Goal: Task Accomplishment & Management: Complete application form

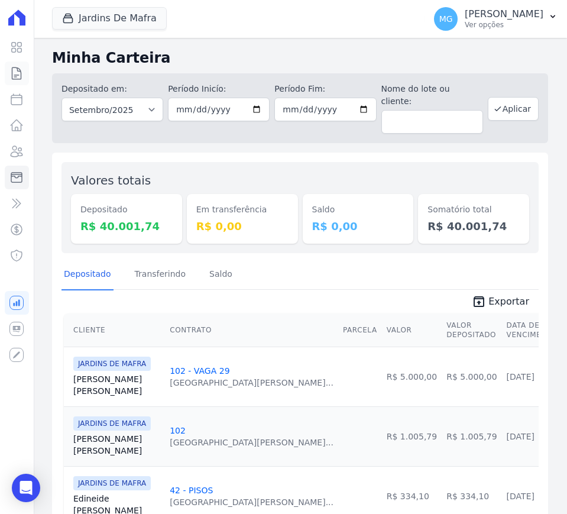
click at [17, 69] on icon at bounding box center [16, 73] width 9 height 12
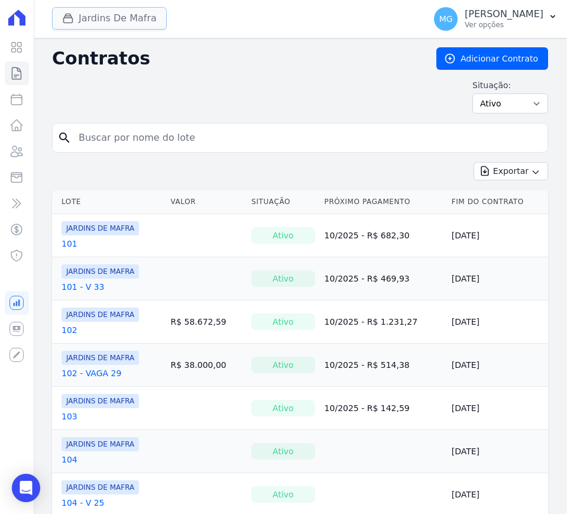
click at [138, 22] on button "Jardins De Mafra" at bounding box center [109, 18] width 115 height 22
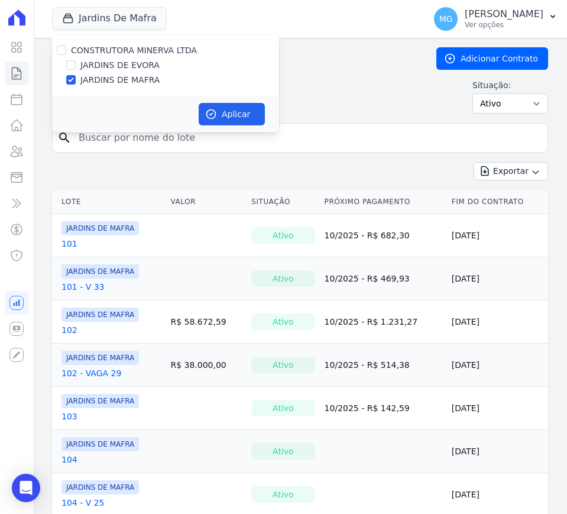
click at [125, 69] on label "JARDINS DE EVORA" at bounding box center [119, 65] width 79 height 12
click at [76, 69] on input "JARDINS DE EVORA" at bounding box center [70, 64] width 9 height 9
checkbox input "true"
click at [124, 79] on label "JARDINS DE MAFRA" at bounding box center [119, 80] width 79 height 12
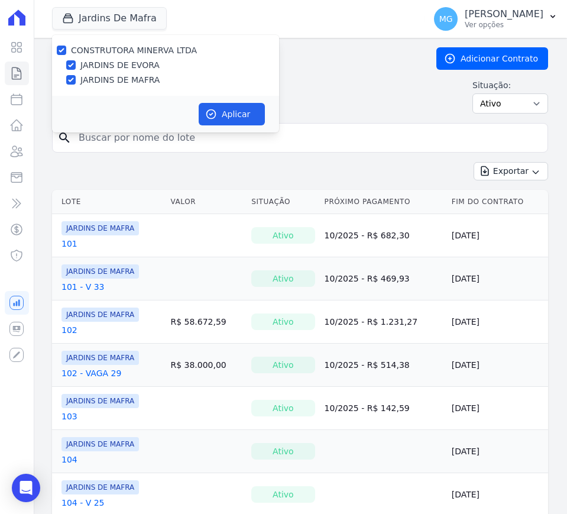
click at [76, 79] on input "JARDINS DE MAFRA" at bounding box center [70, 79] width 9 height 9
checkbox input "false"
click at [224, 114] on button "Aplicar" at bounding box center [232, 114] width 66 height 22
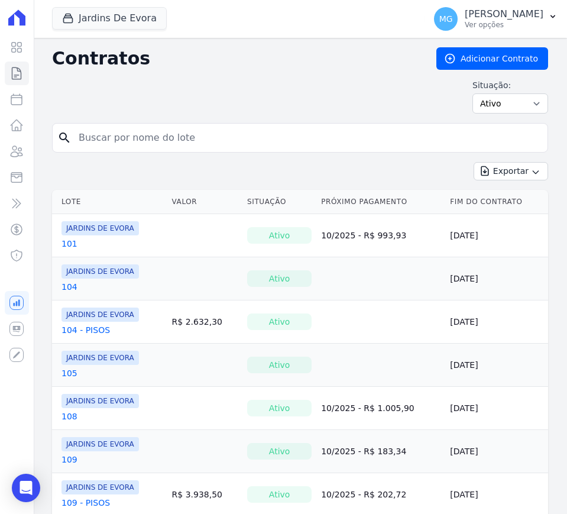
click at [176, 126] on input "search" at bounding box center [307, 138] width 471 height 24
type input "38"
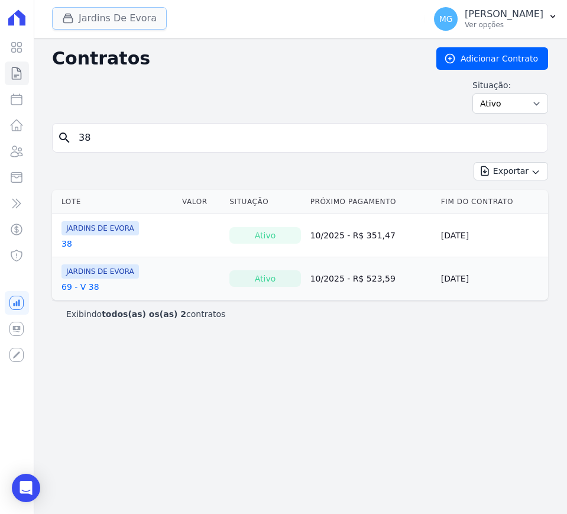
click at [65, 25] on button "Jardins De Evora" at bounding box center [109, 18] width 115 height 22
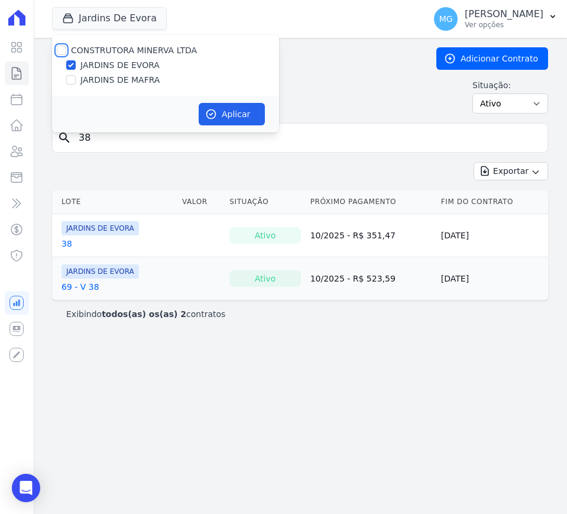
click at [60, 46] on input "CONSTRUTORA MINERVA LTDA" at bounding box center [61, 50] width 9 height 9
checkbox input "true"
click at [232, 113] on button "Aplicar" at bounding box center [232, 114] width 66 height 22
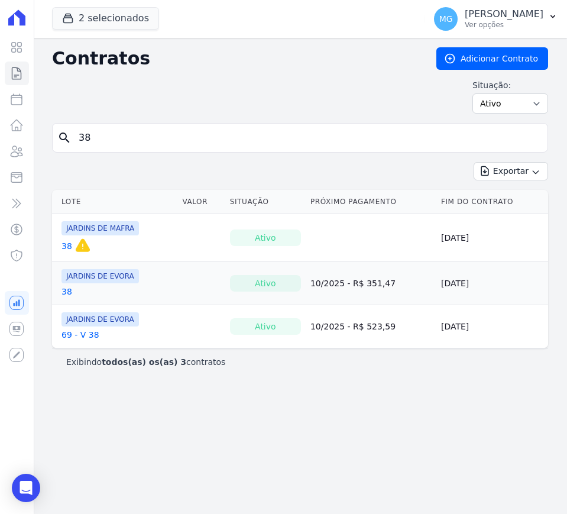
click at [170, 142] on input "38" at bounding box center [307, 138] width 471 height 24
click at [21, 126] on icon at bounding box center [17, 125] width 12 height 11
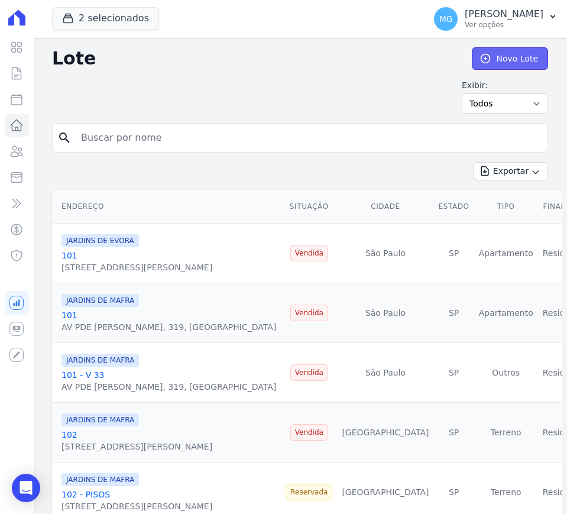
click at [488, 54] on link "Novo Lote" at bounding box center [510, 58] width 76 height 22
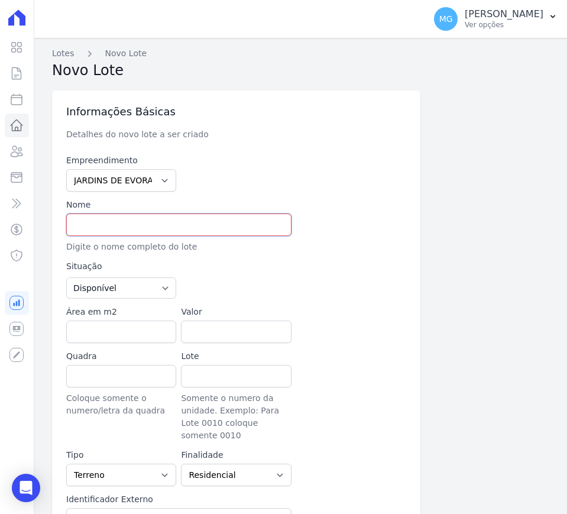
click at [161, 218] on input "text" at bounding box center [178, 224] width 225 height 22
type input "38 - VAGA 19"
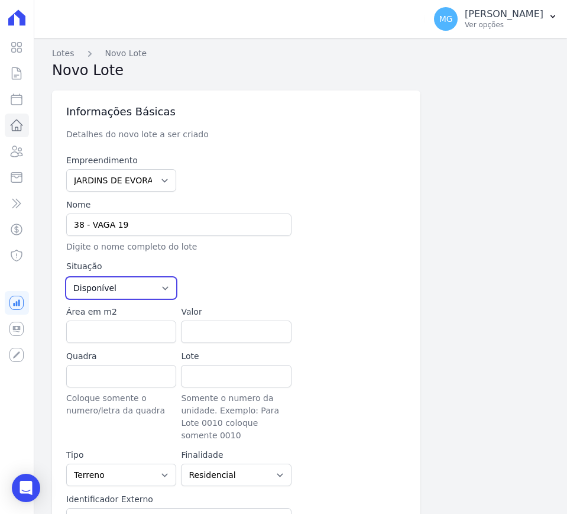
click at [155, 286] on select "Disponível Vendida Reservada Indisponível" at bounding box center [121, 287] width 110 height 21
select select "sold"
click at [66, 277] on select "Disponível Vendida Reservada Indisponível" at bounding box center [121, 287] width 110 height 21
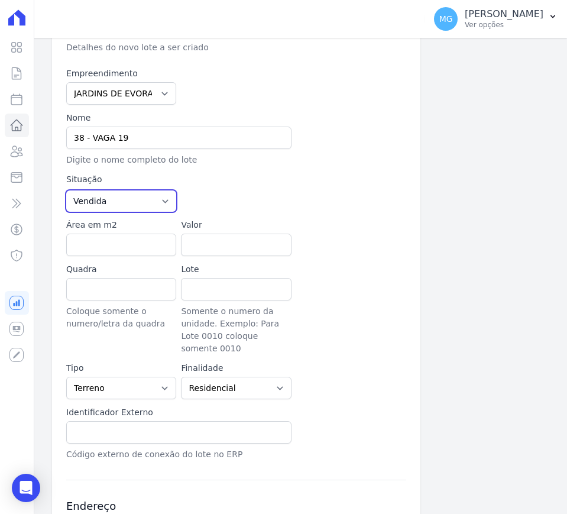
scroll to position [148, 0]
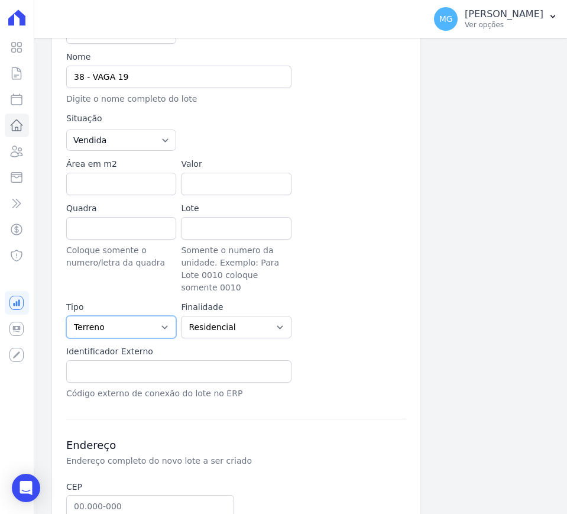
click at [145, 317] on select "Casa Apartamento Escritório Flat Loja Espaço Comercial Terreno Outros" at bounding box center [121, 327] width 110 height 22
click at [288, 290] on div "Empreendimento JARDINS DE EVORA JARDINS DE MAFRA Nome 38 - VAGA 19 Digite o nom…" at bounding box center [236, 203] width 340 height 393
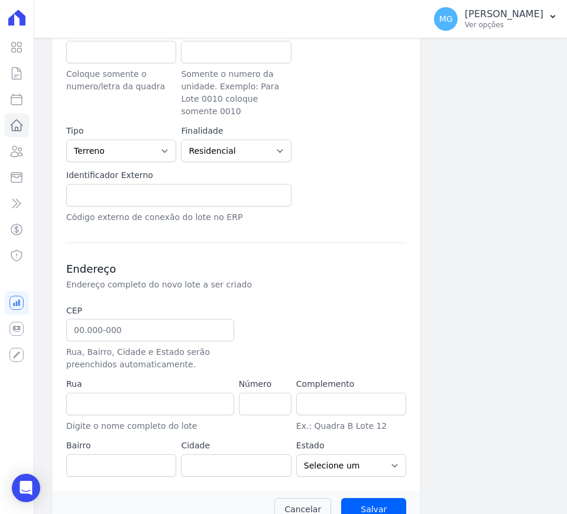
scroll to position [335, 0]
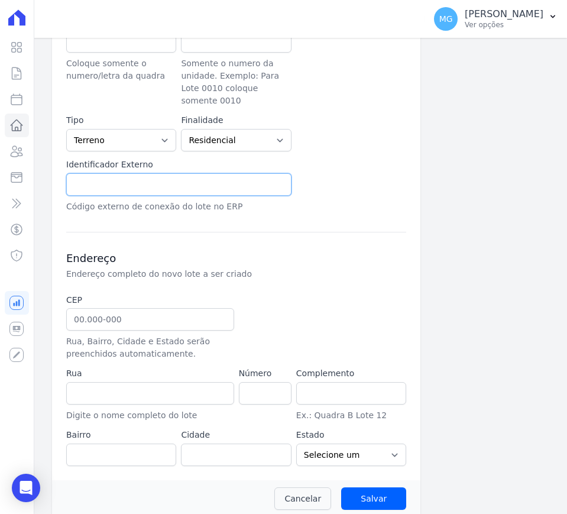
click at [144, 173] on input "text" at bounding box center [178, 184] width 225 height 22
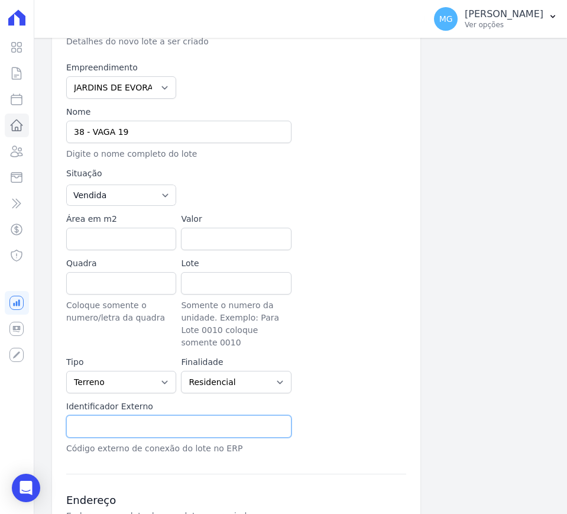
scroll to position [88, 0]
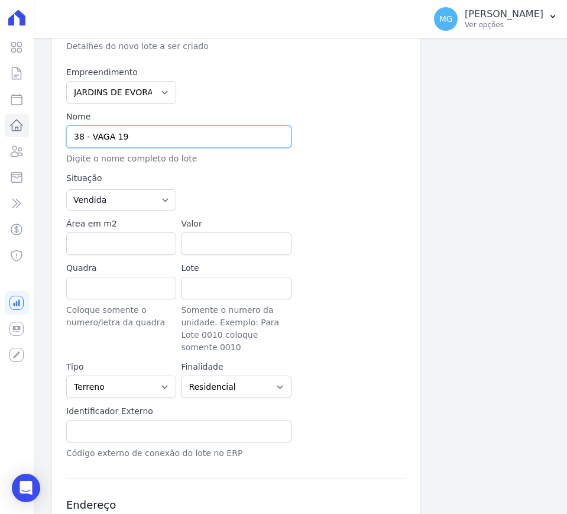
click at [135, 138] on input "38 - VAGA 19" at bounding box center [178, 136] width 225 height 22
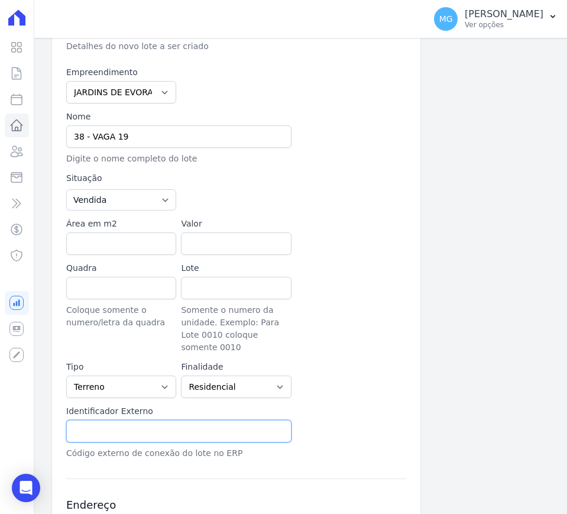
click at [97, 420] on input "text" at bounding box center [178, 431] width 225 height 22
paste input "38 - VAGA 19"
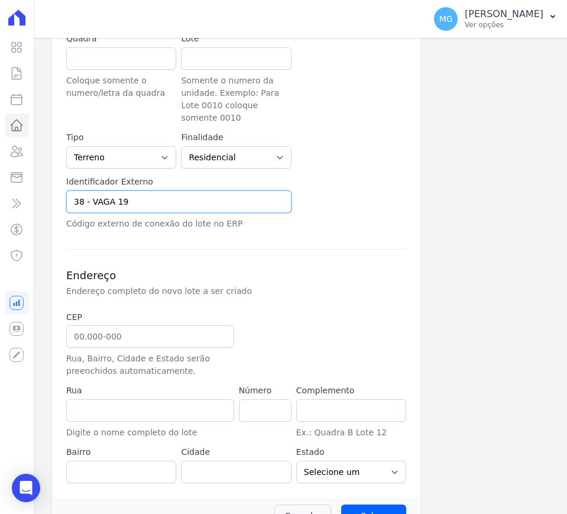
scroll to position [335, 0]
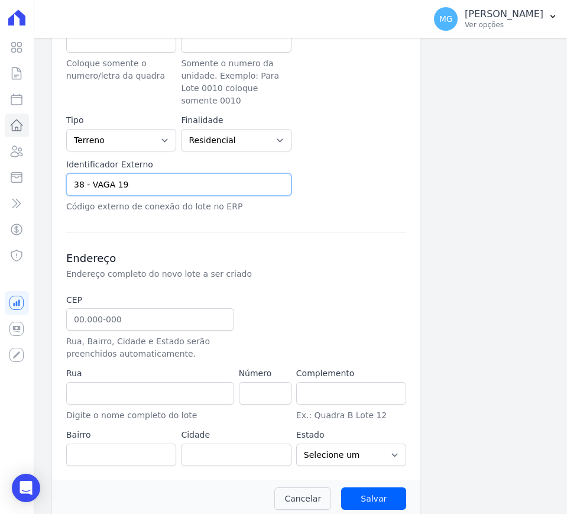
type input "38 - VAGA 19"
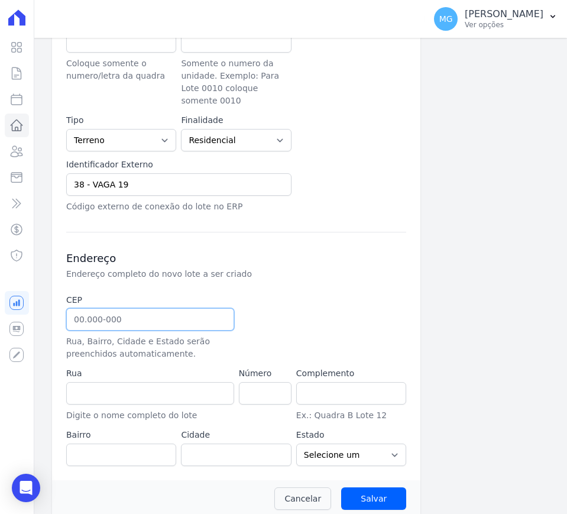
click at [179, 308] on input "text" at bounding box center [150, 319] width 168 height 22
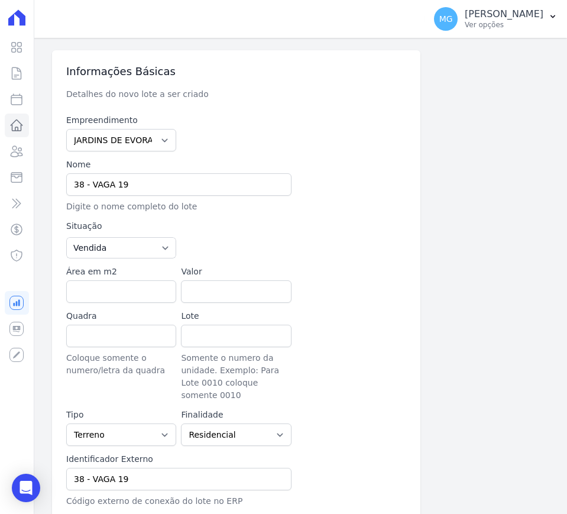
scroll to position [0, 0]
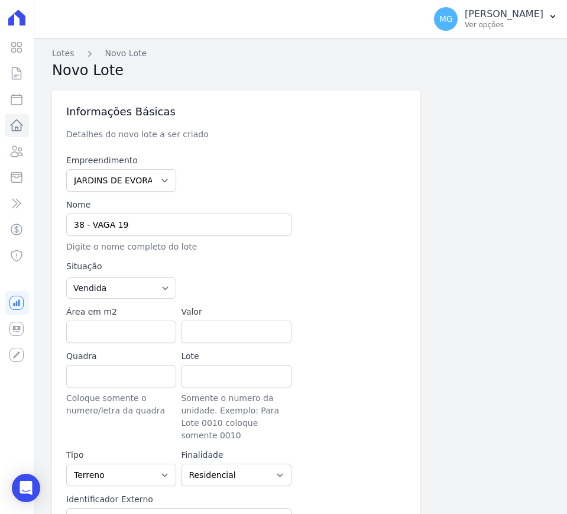
click at [246, 166] on div at bounding box center [236, 172] width 110 height 37
click at [8, 125] on link "Lotes" at bounding box center [17, 125] width 24 height 24
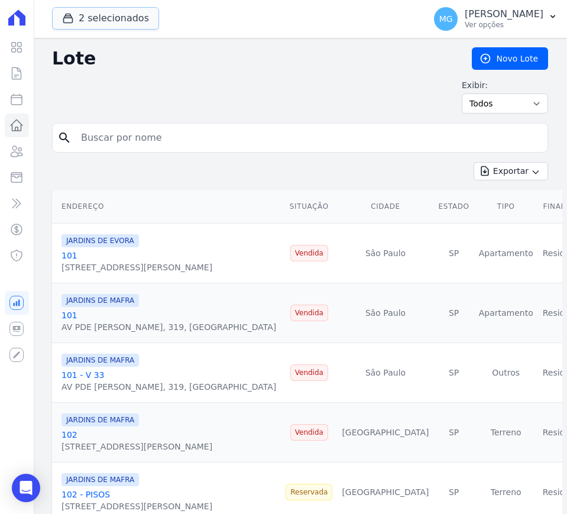
click at [106, 14] on button "2 selecionados" at bounding box center [105, 18] width 107 height 22
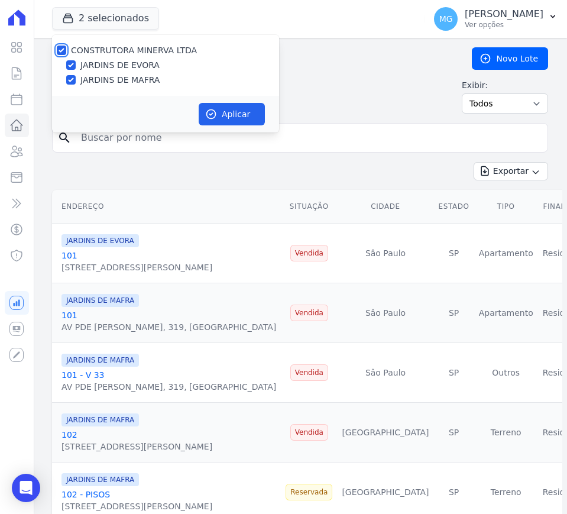
click at [62, 50] on input "CONSTRUTORA MINERVA LTDA" at bounding box center [61, 50] width 9 height 9
checkbox input "false"
drag, startPoint x: 72, startPoint y: 65, endPoint x: 94, endPoint y: 79, distance: 26.6
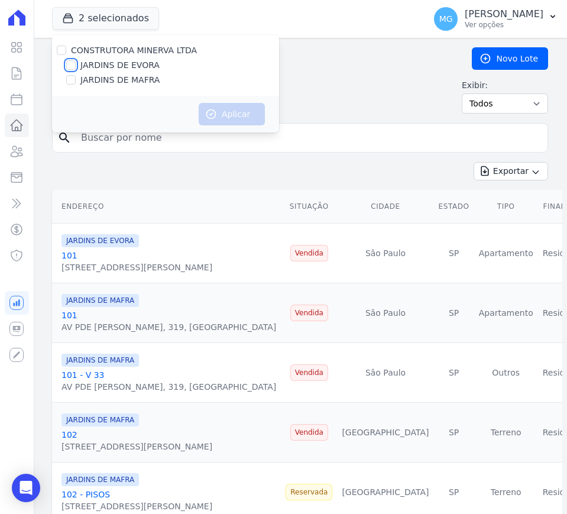
click at [72, 66] on input "JARDINS DE EVORA" at bounding box center [70, 64] width 9 height 9
checkbox input "true"
click at [223, 112] on button "Aplicar" at bounding box center [232, 114] width 66 height 22
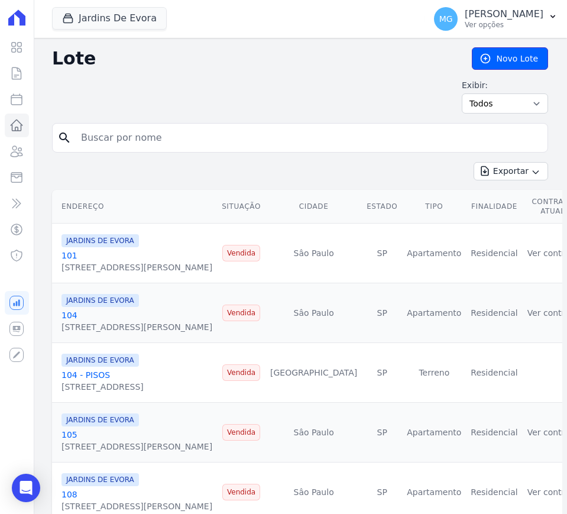
click at [507, 54] on link "Novo Lote" at bounding box center [510, 58] width 76 height 22
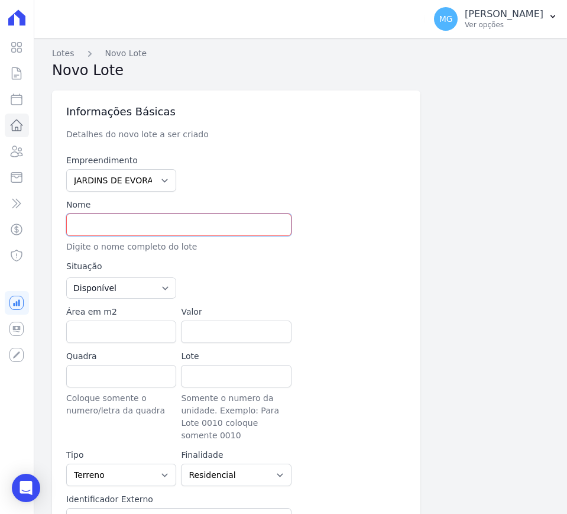
click at [157, 221] on input "text" at bounding box center [178, 224] width 225 height 22
paste input "38 - VAGA 19"
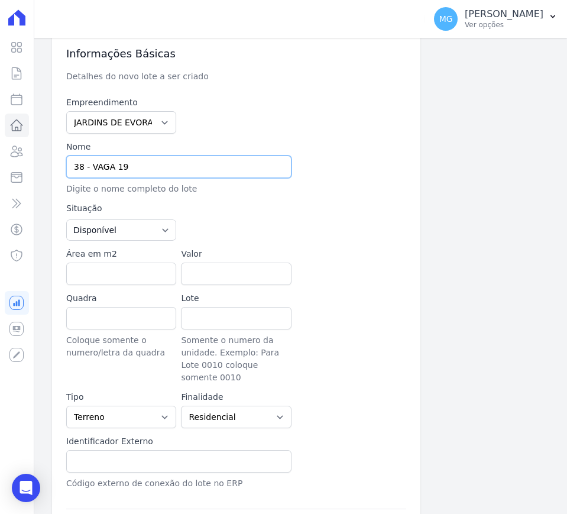
scroll to position [99, 0]
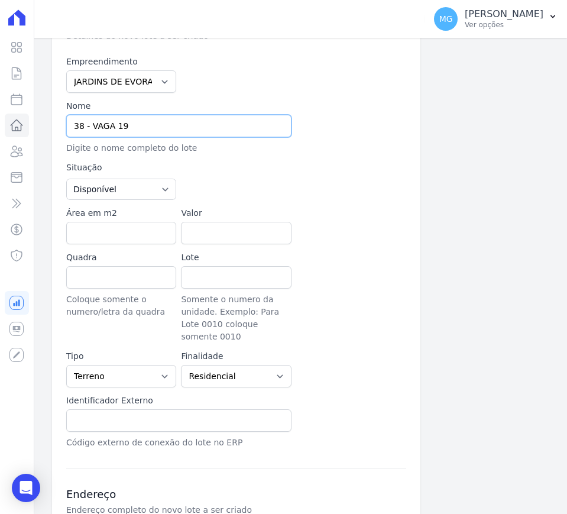
type input "38 - VAGA 19"
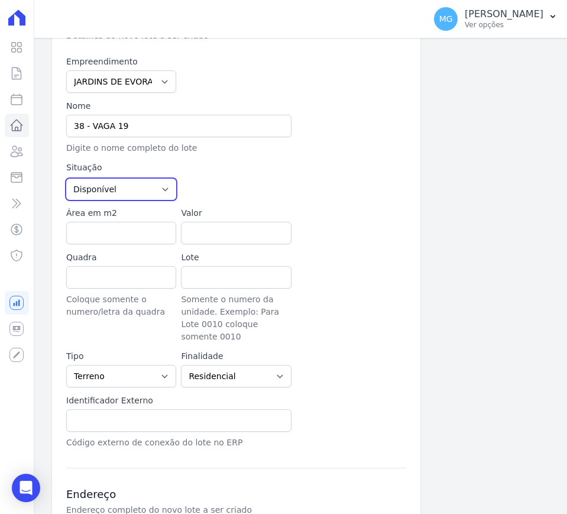
drag, startPoint x: 143, startPoint y: 192, endPoint x: 139, endPoint y: 198, distance: 7.4
click at [143, 191] on select "Disponível Vendida Reservada Indisponível" at bounding box center [121, 189] width 110 height 21
drag, startPoint x: 125, startPoint y: 186, endPoint x: 120, endPoint y: 197, distance: 11.9
click at [125, 186] on select "Disponível Vendida Reservada Indisponível" at bounding box center [121, 189] width 110 height 21
select select "sold"
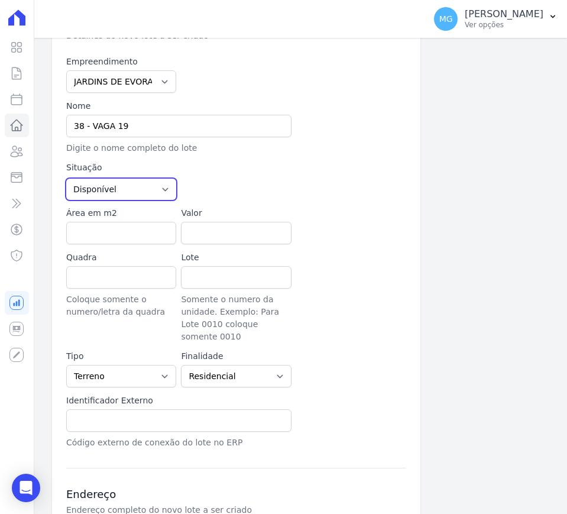
click at [66, 179] on select "Disponível Vendida Reservada Indisponível" at bounding box center [121, 189] width 110 height 21
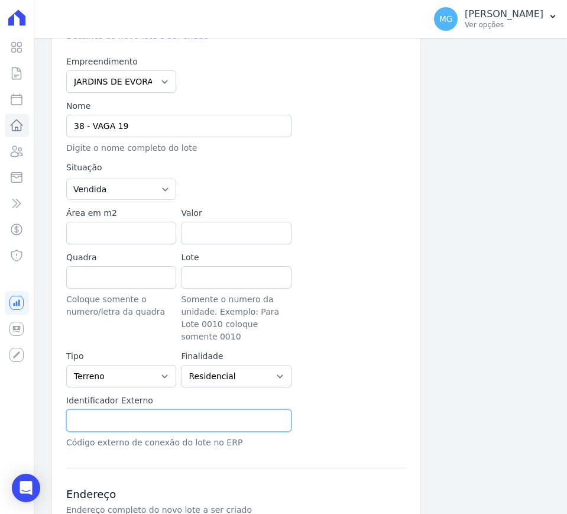
click at [109, 409] on input "text" at bounding box center [178, 420] width 225 height 22
paste input "38 - VAGA 19"
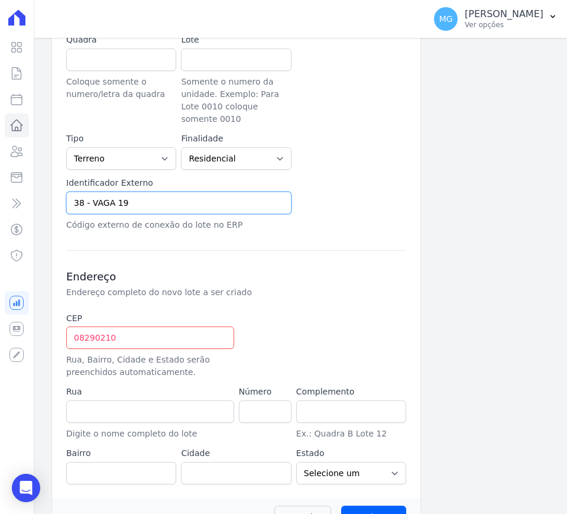
scroll to position [335, 0]
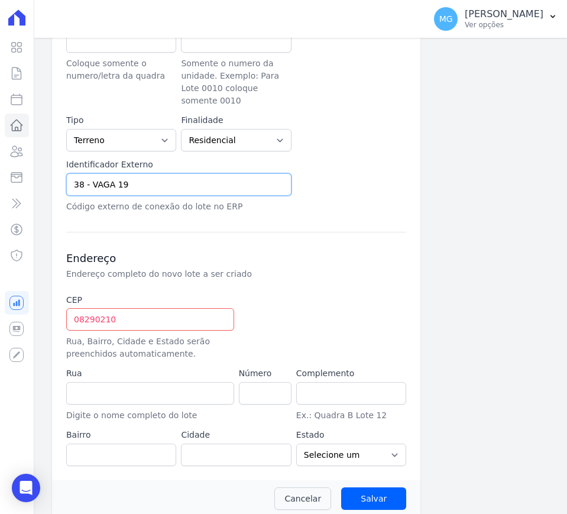
type input "38 - VAGA 19"
click at [138, 308] on input "08290210" at bounding box center [150, 319] width 168 height 22
type input "08.290-210"
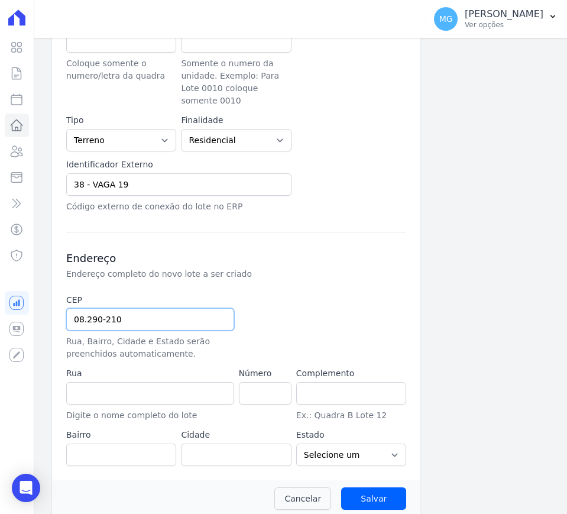
type input "Rua Santo Antônio de Itaberava"
type input "Vila Carmosina"
type input "São Paulo"
select select "SP"
type input "08.290-210"
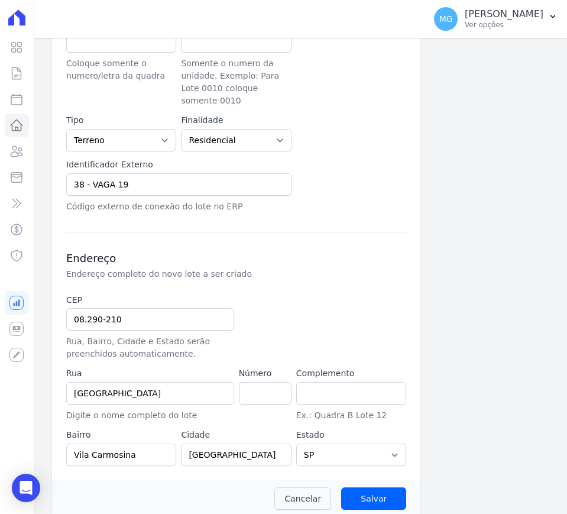
click at [311, 303] on div at bounding box center [294, 327] width 110 height 66
click at [264, 382] on input "number" at bounding box center [265, 393] width 53 height 22
type input "0"
click at [300, 294] on div at bounding box center [294, 327] width 110 height 66
click at [330, 382] on input "text" at bounding box center [351, 393] width 110 height 22
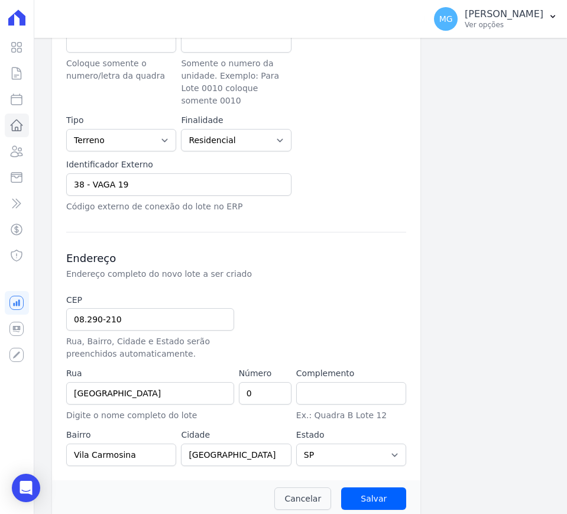
drag, startPoint x: 329, startPoint y: 320, endPoint x: 345, endPoint y: 345, distance: 29.5
click at [329, 320] on div at bounding box center [294, 327] width 110 height 66
click at [372, 487] on input "Salvar" at bounding box center [373, 498] width 65 height 22
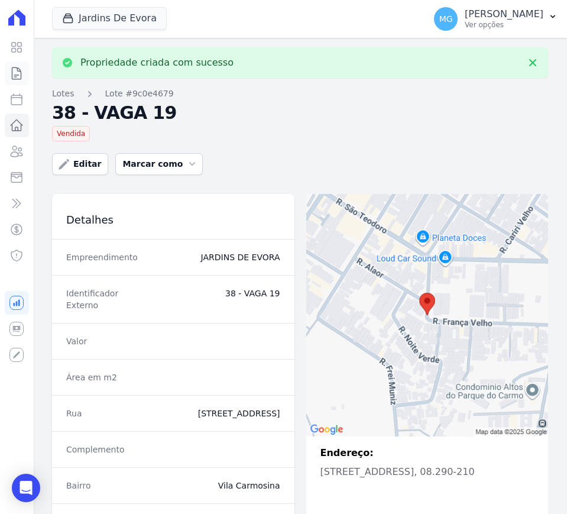
click at [15, 75] on icon at bounding box center [16, 73] width 14 height 14
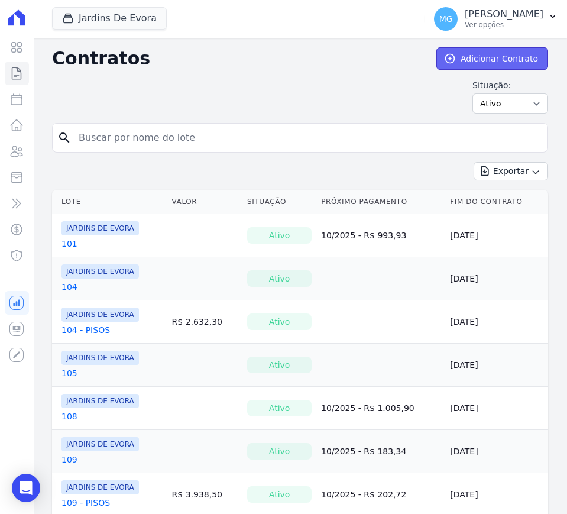
click at [471, 56] on link "Adicionar Contrato" at bounding box center [492, 58] width 112 height 22
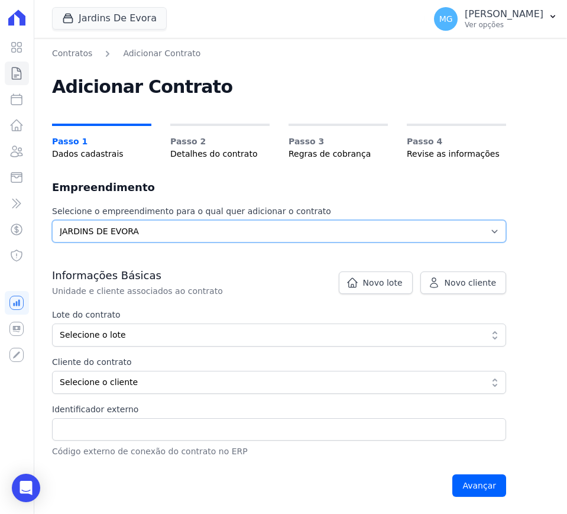
click at [121, 240] on select "Selecione o empreendimento JARDINS DE EVORA" at bounding box center [279, 231] width 454 height 22
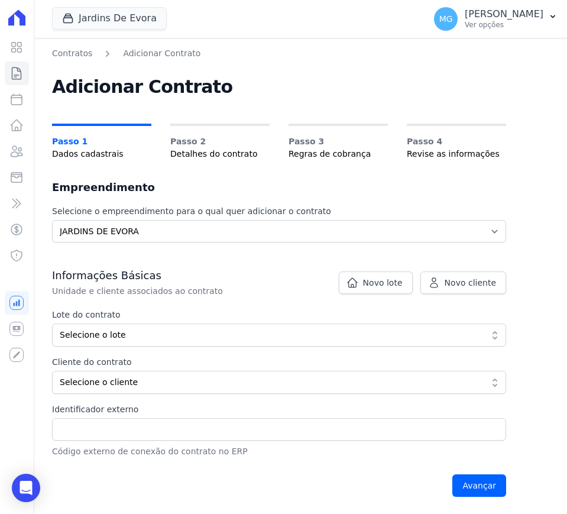
click at [166, 175] on div "Contratos Adicionar Contrato Adicionar Contrato Passo 1 Dados cadastrais Passo …" at bounding box center [279, 275] width 454 height 456
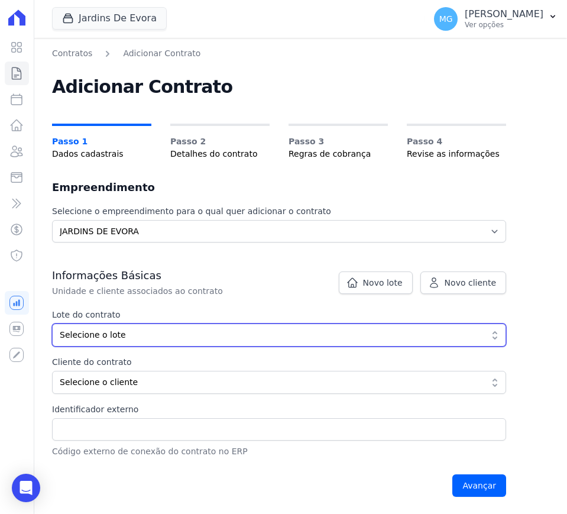
click at [128, 330] on span "Selecione o lote" at bounding box center [271, 335] width 422 height 12
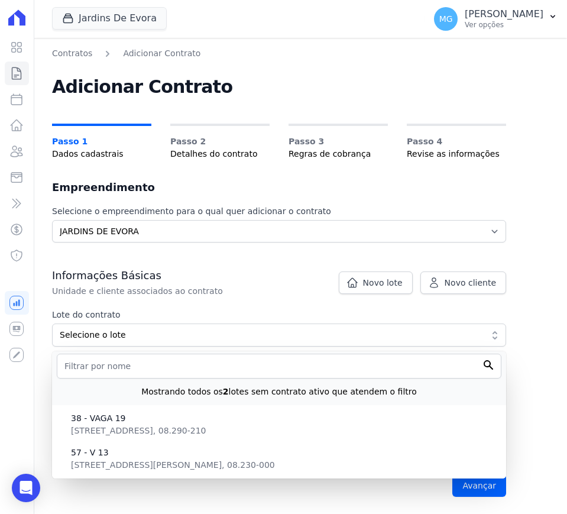
click at [113, 423] on span "38 - VAGA 19" at bounding box center [284, 418] width 426 height 12
type input "9c0e4679-0e54-4ea2-bf27-67fd1e0dd2ad"
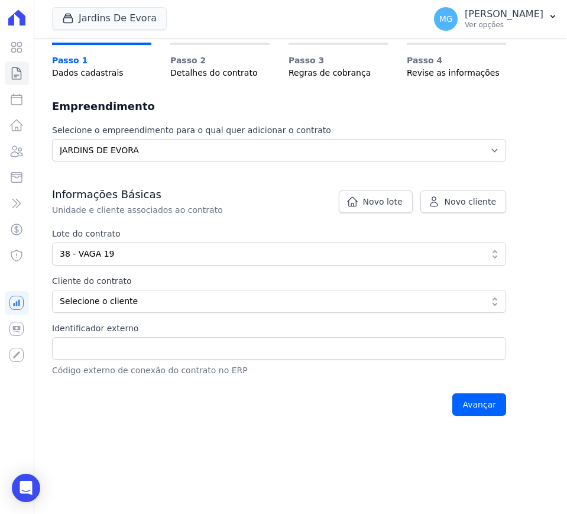
scroll to position [148, 0]
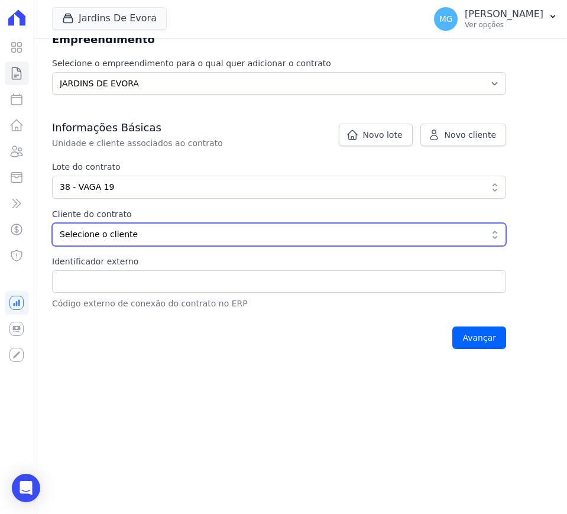
click at [111, 233] on span "Selecione o cliente" at bounding box center [271, 234] width 422 height 12
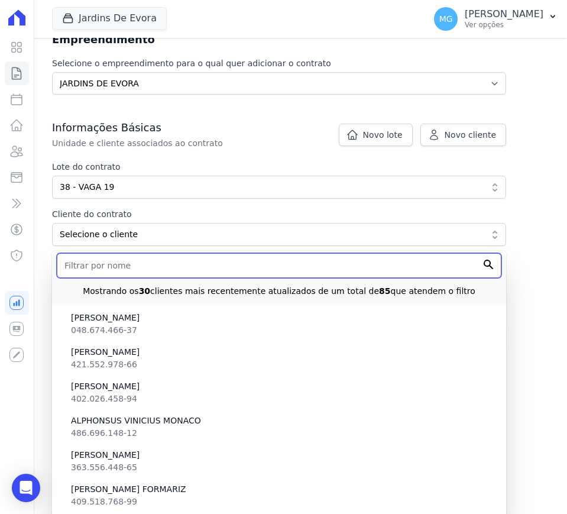
click at [120, 261] on input "text" at bounding box center [279, 265] width 444 height 25
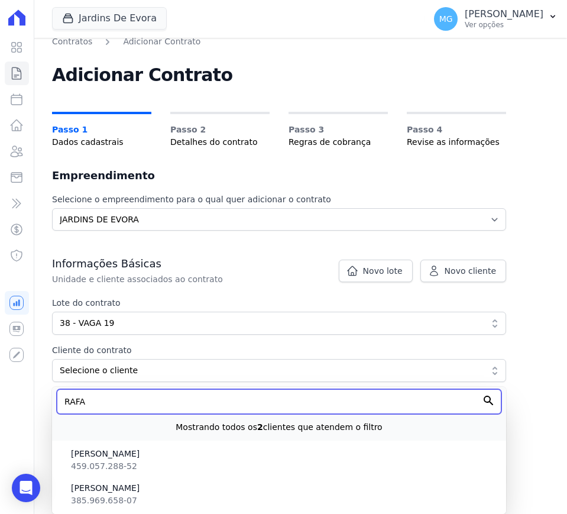
scroll to position [12, 0]
type input "RAFA"
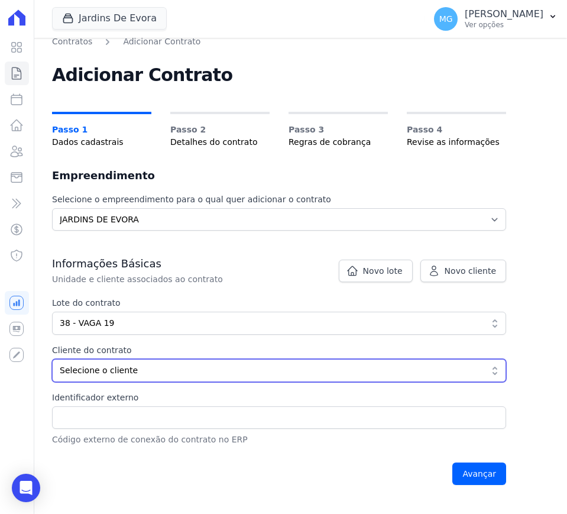
click at [160, 377] on button "Selecione o cliente" at bounding box center [279, 370] width 454 height 23
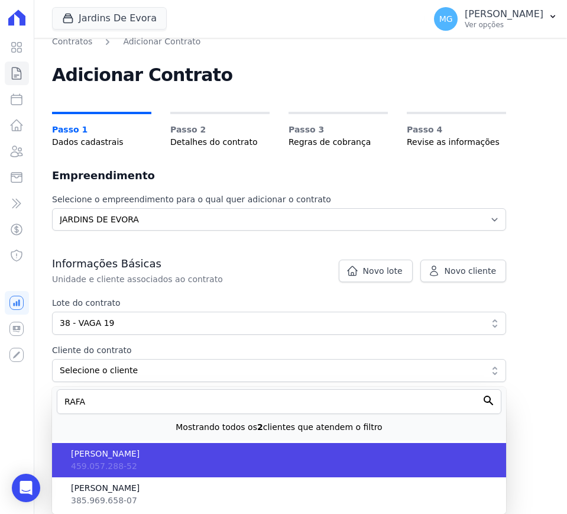
click at [176, 452] on span "[PERSON_NAME]" at bounding box center [284, 453] width 426 height 12
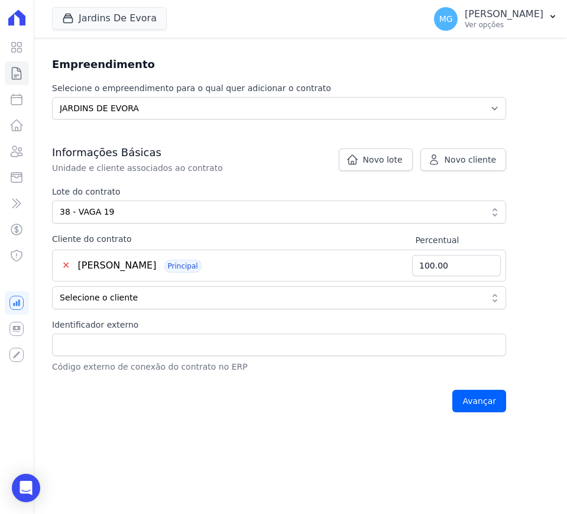
scroll to position [149, 0]
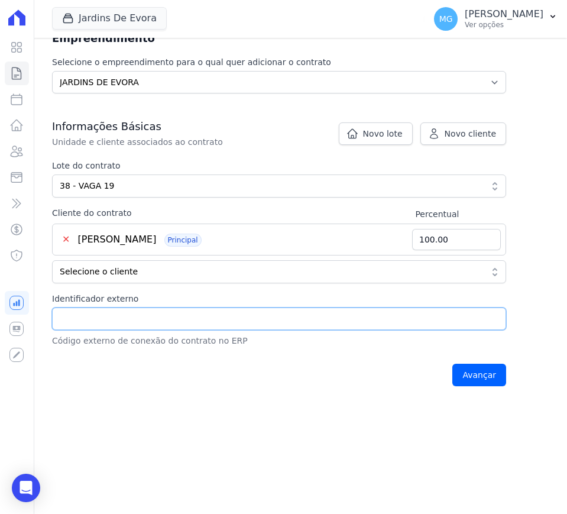
click at [179, 327] on input "Identificador externo" at bounding box center [279, 318] width 454 height 22
paste input "38 - VAGA 19"
type input "38 - VAGA 19"
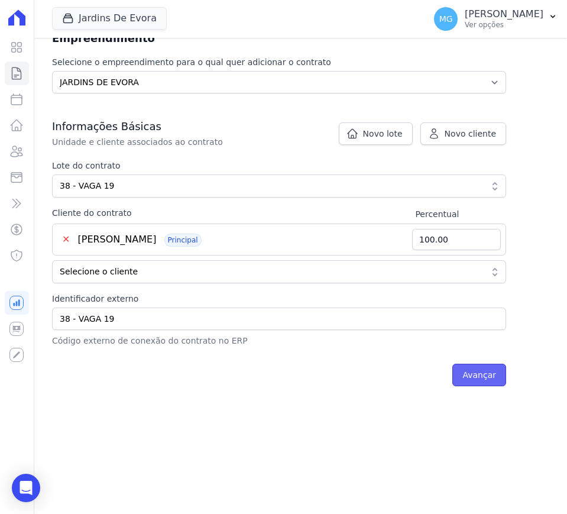
click at [470, 375] on input "Avançar" at bounding box center [479, 375] width 54 height 22
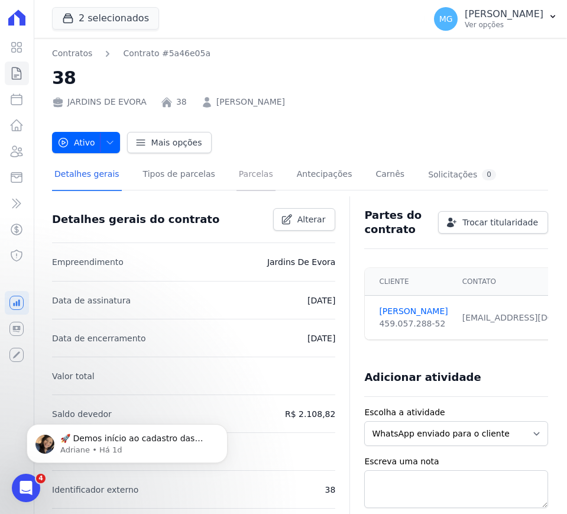
click at [249, 171] on link "Parcelas" at bounding box center [255, 175] width 39 height 31
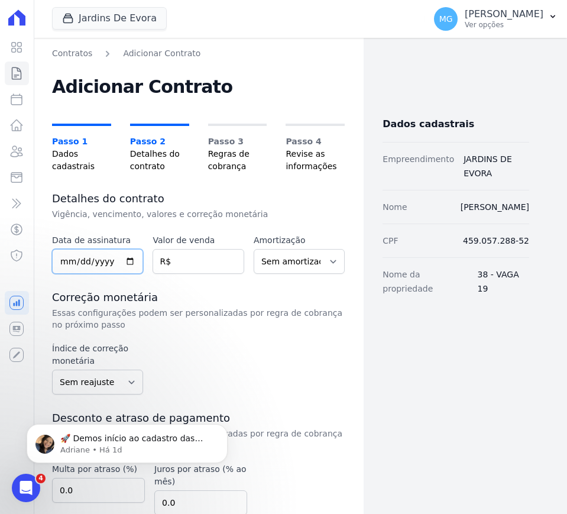
click at [64, 255] on input "date" at bounding box center [97, 261] width 91 height 25
type input "2023-02-01"
click at [180, 263] on input "number" at bounding box center [197, 261] width 91 height 25
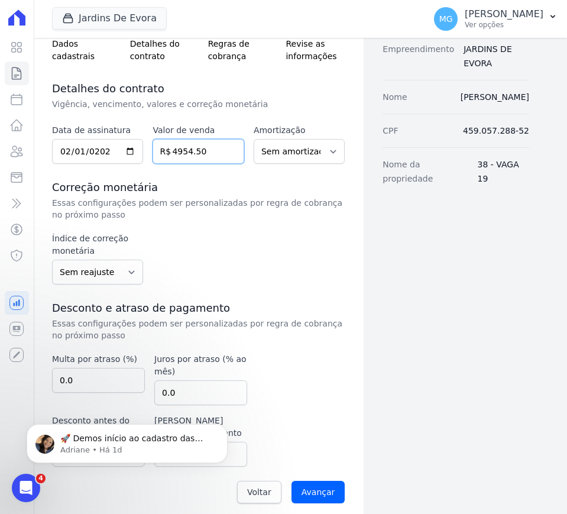
scroll to position [118, 0]
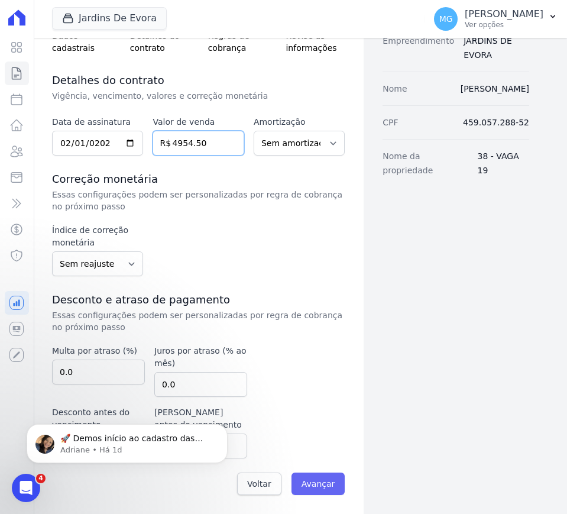
type input "4954.50"
click at [317, 482] on input "Avançar" at bounding box center [318, 483] width 54 height 22
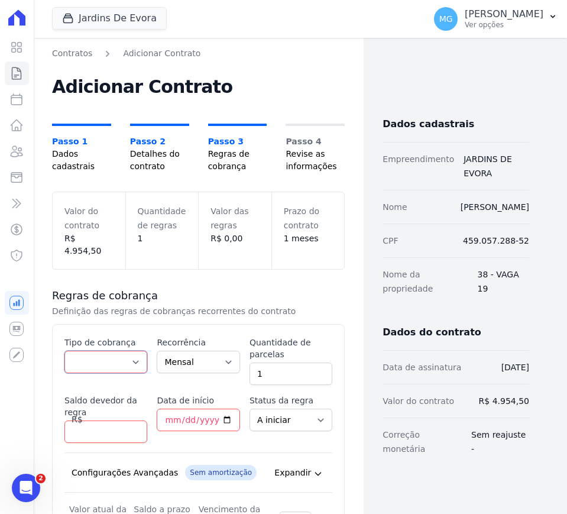
click at [111, 351] on select "Parcela Normal Entrada Sinal Intercalada Chaves Pré-chaves Pós-chaves Impostos …" at bounding box center [105, 362] width 83 height 22
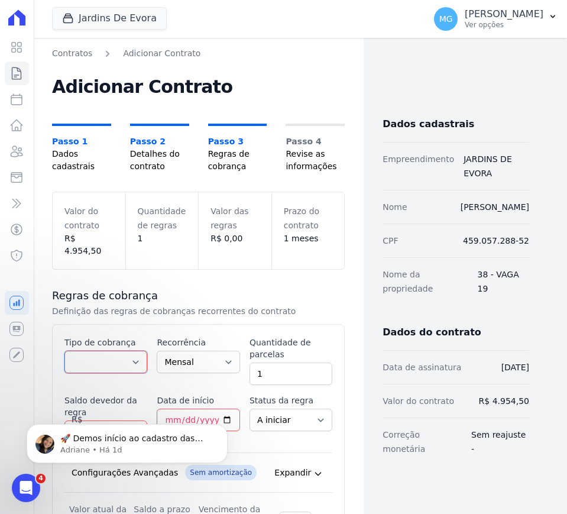
select select "standard"
click at [64, 351] on select "Parcela Normal Entrada Sinal Intercalada Chaves Pré-chaves Pós-chaves Impostos …" at bounding box center [105, 362] width 83 height 22
click at [279, 362] on input "1" at bounding box center [290, 373] width 83 height 22
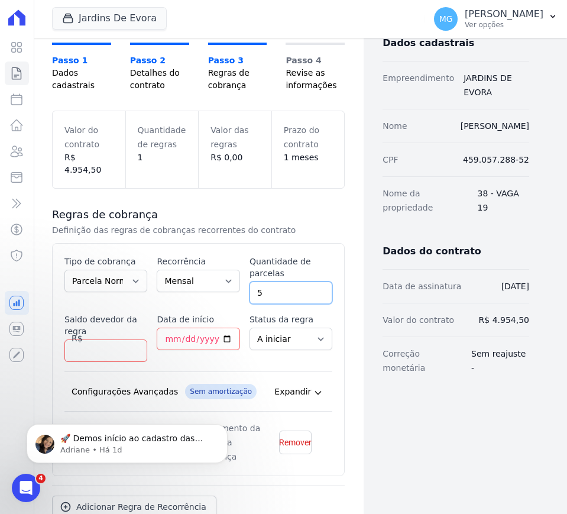
scroll to position [99, 0]
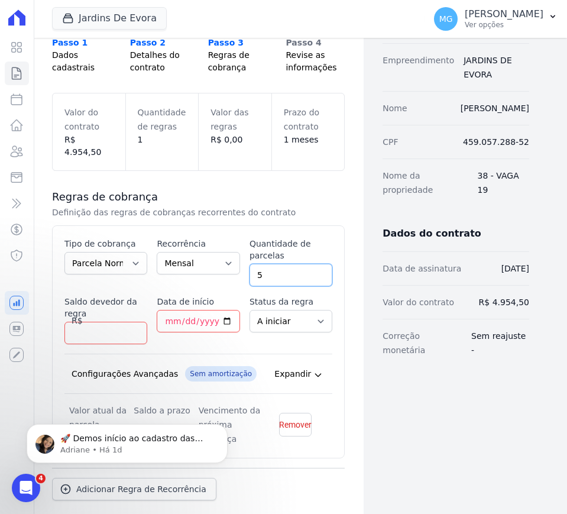
type input "5"
click at [108, 322] on input "Saldo devedor da regra" at bounding box center [105, 333] width 83 height 22
type input "4983.5"
click at [173, 310] on input "Data de início" at bounding box center [198, 321] width 83 height 22
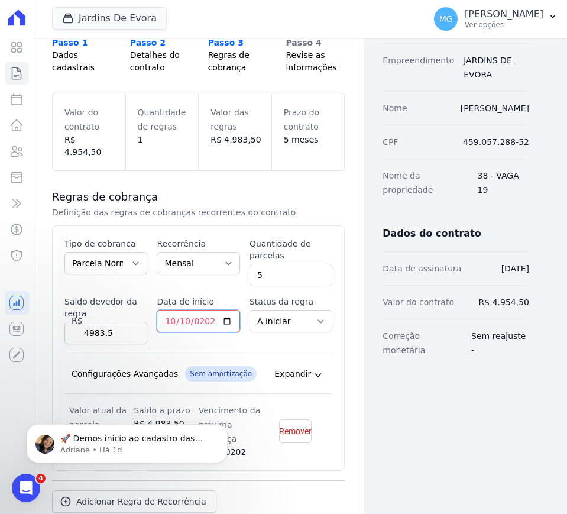
type input "2025-10-10"
click at [332, 283] on div "Esse tipo de parcela não entra no saldo devedor do contrato. Tipo de cobrança P…" at bounding box center [198, 347] width 293 height 245
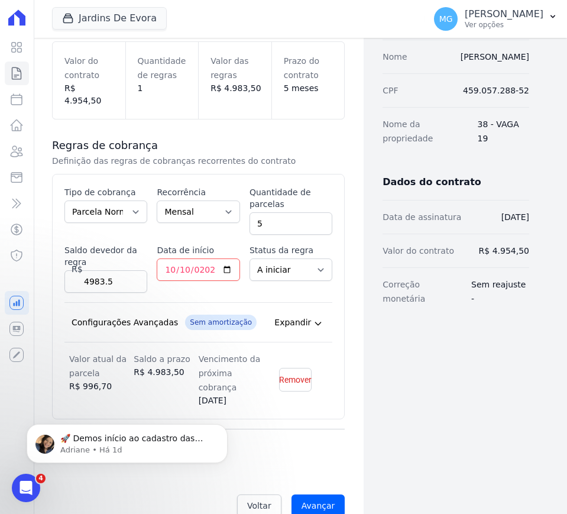
scroll to position [160, 0]
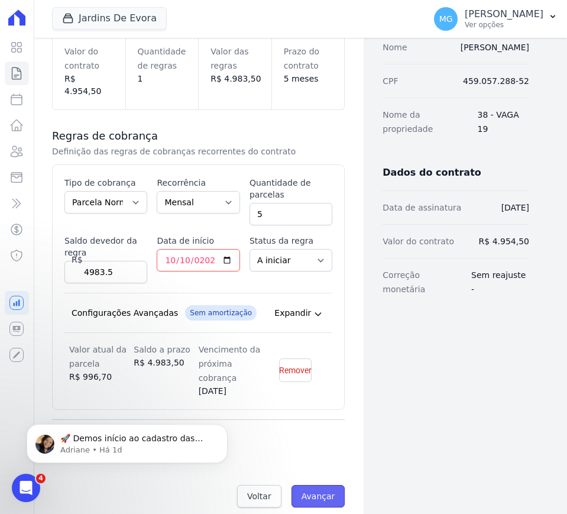
click at [320, 486] on input "Avançar" at bounding box center [318, 496] width 54 height 22
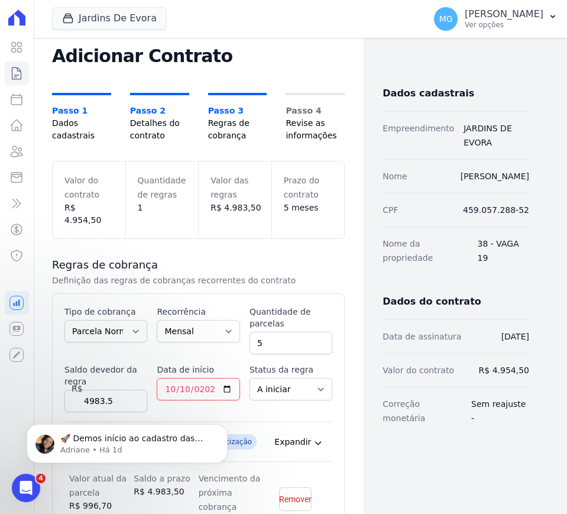
scroll to position [0, 0]
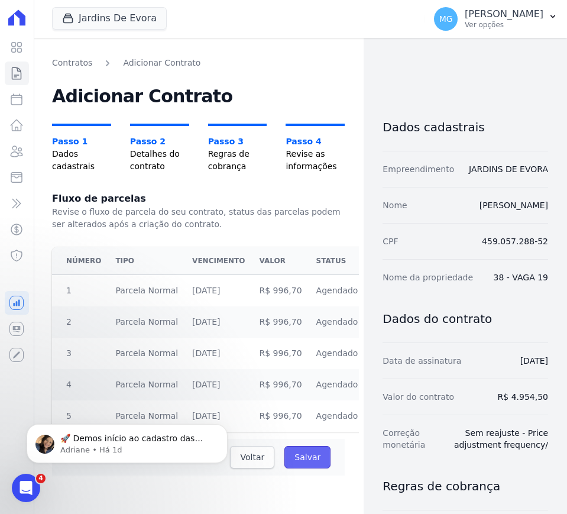
click at [310, 458] on input "Salvar" at bounding box center [307, 457] width 46 height 22
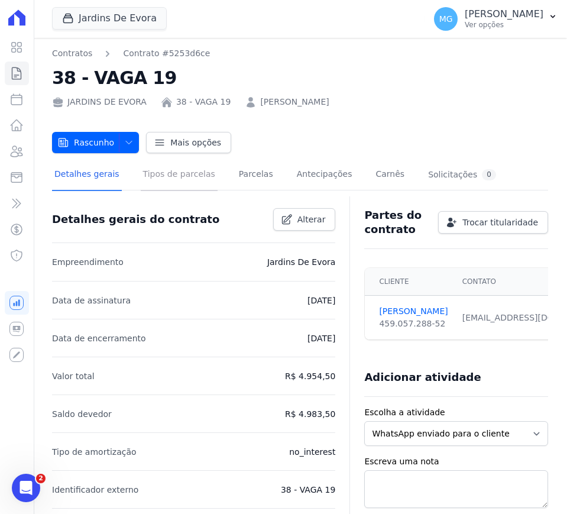
click at [180, 170] on link "Tipos de parcelas" at bounding box center [179, 175] width 77 height 31
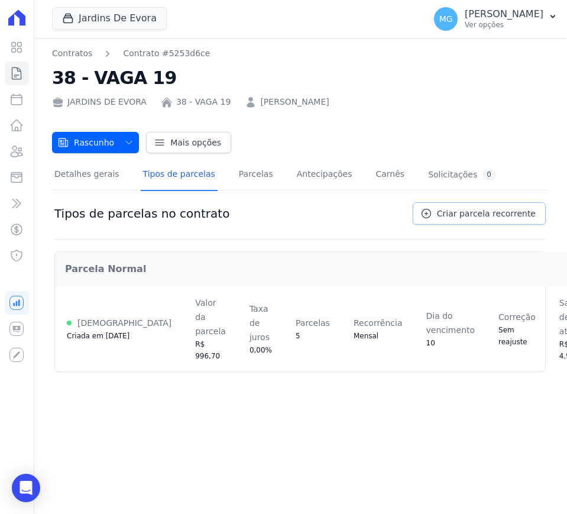
click at [452, 215] on span "Criar parcela recorrente" at bounding box center [486, 213] width 99 height 12
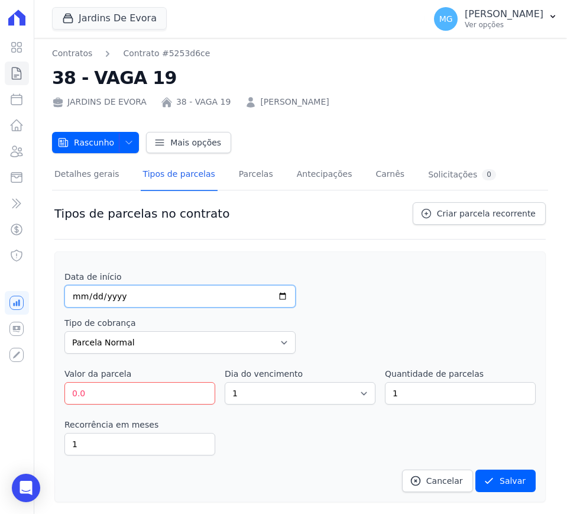
click at [155, 298] on input "date" at bounding box center [179, 296] width 231 height 22
type input "[DATE]"
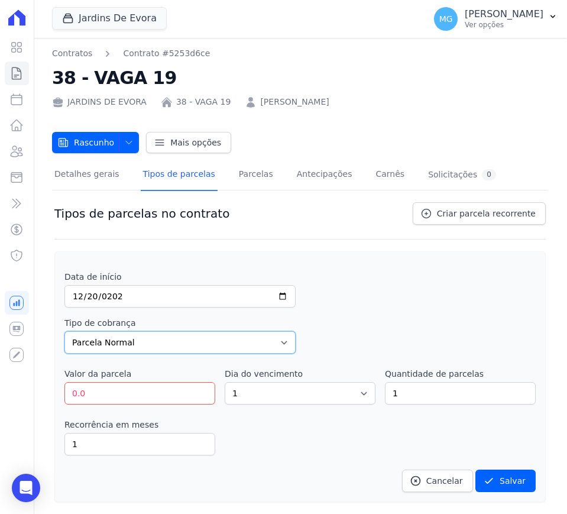
click at [284, 335] on select "Parcela Normal Entrada Sinal Intercalada Chaves Pré-chaves Pós-chaves Impostos …" at bounding box center [179, 342] width 231 height 22
select select "deposit"
click at [64, 331] on select "Parcela Normal Entrada Sinal Intercalada Chaves Pré-chaves Pós-chaves Impostos …" at bounding box center [179, 342] width 231 height 22
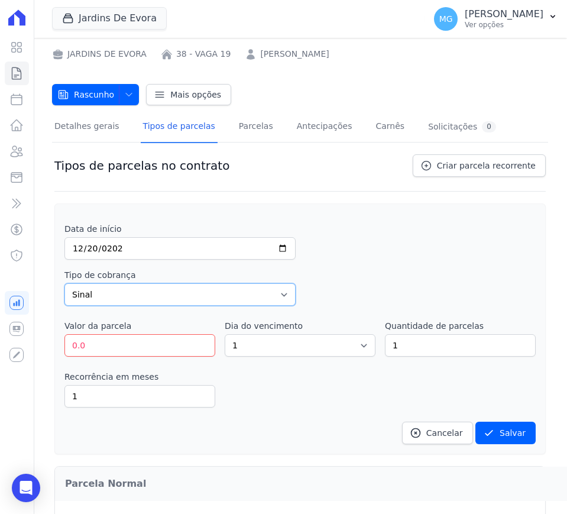
scroll to position [49, 0]
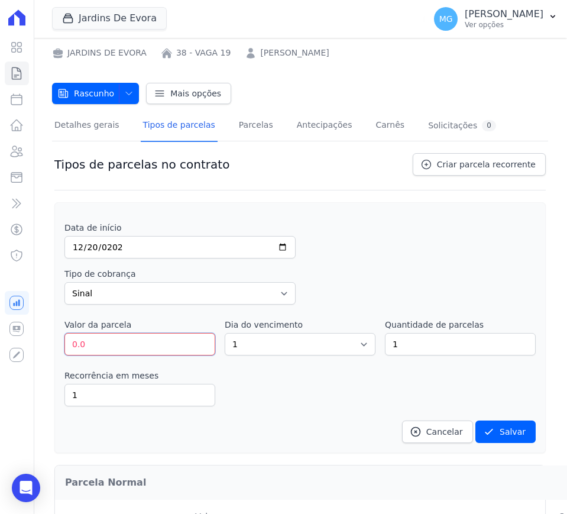
click at [109, 341] on input "0.0" at bounding box center [139, 344] width 151 height 22
click at [109, 343] on input "0.0" at bounding box center [139, 344] width 151 height 22
type input "3354.32"
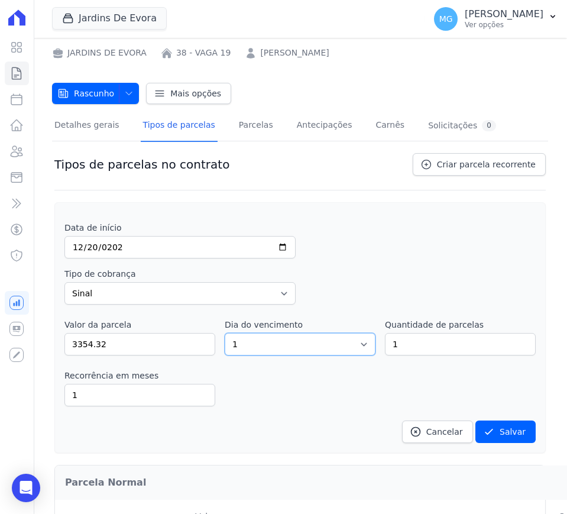
click at [275, 346] on select "1 2 3 4 5 6 7 8 9 10 11 12 13 14 15 16 17 18 19 20 21 22 23 24 25 26 27 28 29 3…" at bounding box center [300, 344] width 151 height 22
click at [225, 333] on select "1 2 3 4 5 6 7 8 9 10 11 12 13 14 15 16 17 18 19 20 21 22 23 24 25 26 27 28 29 3…" at bounding box center [300, 344] width 151 height 22
click at [254, 334] on select "1 2 3 4 5 6 7 8 9 10 11 12 13 14 15 16 17 18 19 20 21 22 23 24 25 26 27 28 29 3…" at bounding box center [300, 344] width 151 height 22
select select "20"
click at [225, 333] on select "1 2 3 4 5 6 7 8 9 10 11 12 13 14 15 16 17 18 19 20 21 22 23 24 25 26 27 28 29 3…" at bounding box center [300, 344] width 151 height 22
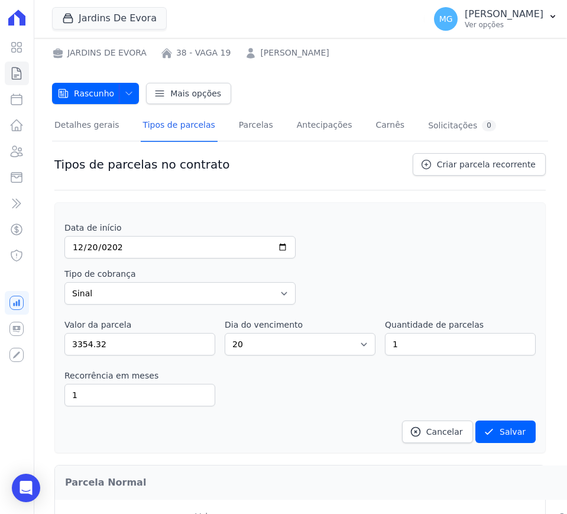
click at [379, 407] on div "Data de início [DATE] Tipo de cobrança Parcela Normal Entrada Sinal Intercalada…" at bounding box center [299, 332] width 471 height 221
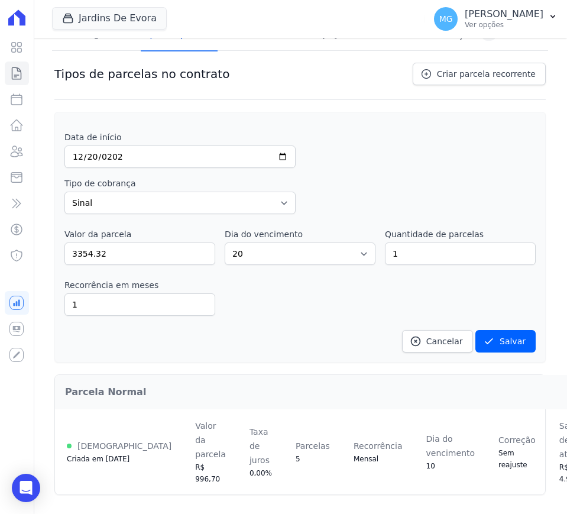
scroll to position [151, 0]
click at [504, 330] on button "Salvar" at bounding box center [505, 341] width 60 height 22
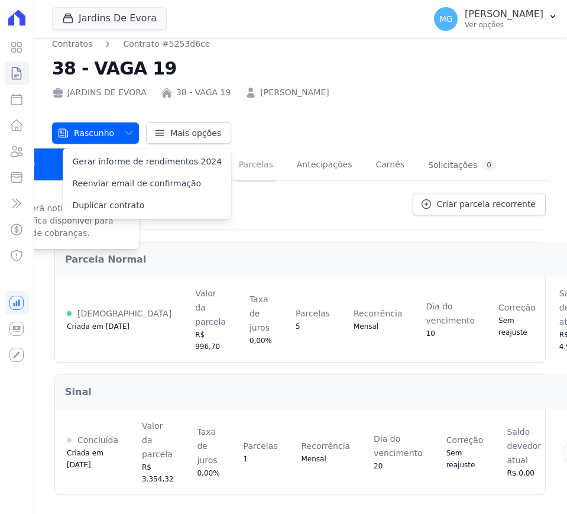
click at [239, 154] on link "Parcelas" at bounding box center [255, 165] width 39 height 31
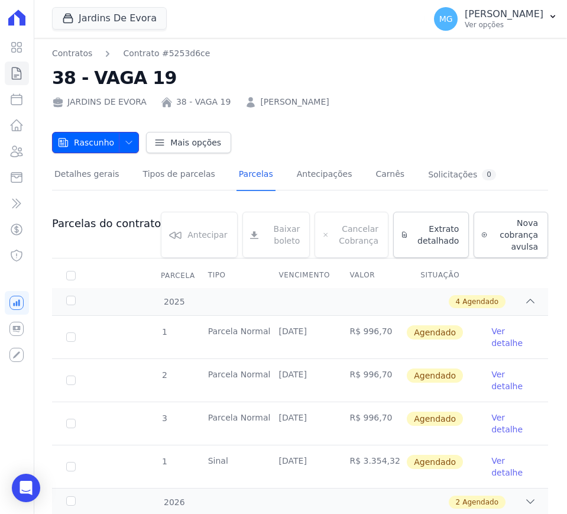
click at [124, 142] on icon "button" at bounding box center [128, 142] width 9 height 9
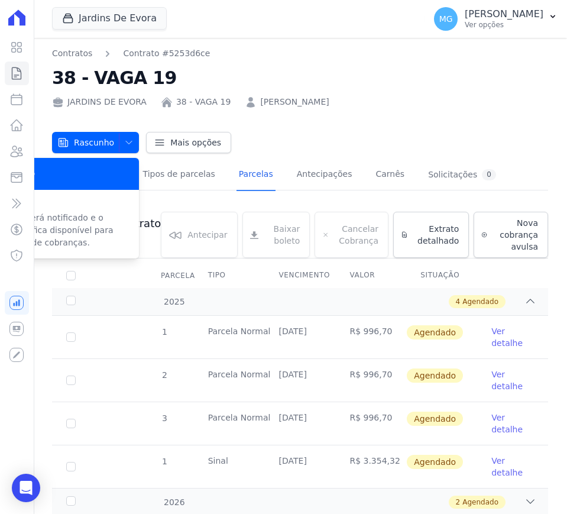
click at [88, 170] on div "Rascunho" at bounding box center [54, 174] width 170 height 32
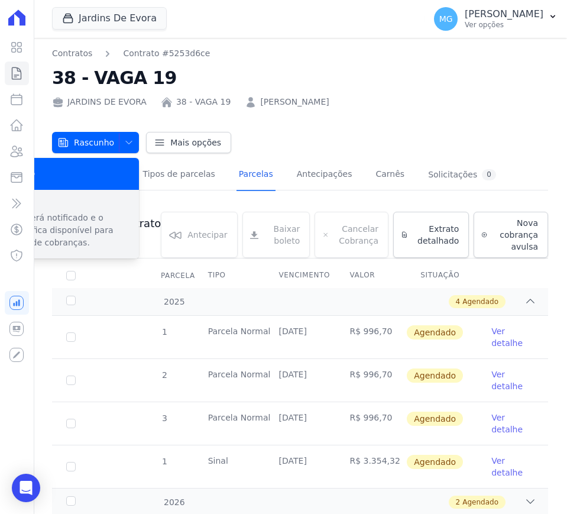
click at [92, 219] on p "Cliente será notificado e o contrato fica disponível para emissão de cobranças." at bounding box center [62, 230] width 135 height 37
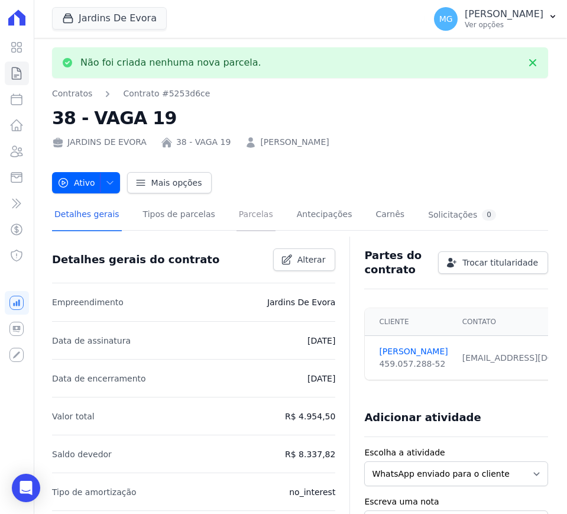
click at [242, 215] on link "Parcelas" at bounding box center [255, 215] width 39 height 31
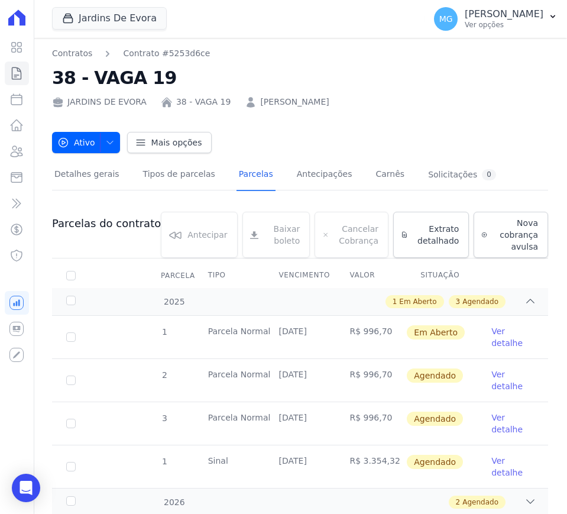
click at [491, 342] on link "Ver detalhe" at bounding box center [512, 337] width 43 height 24
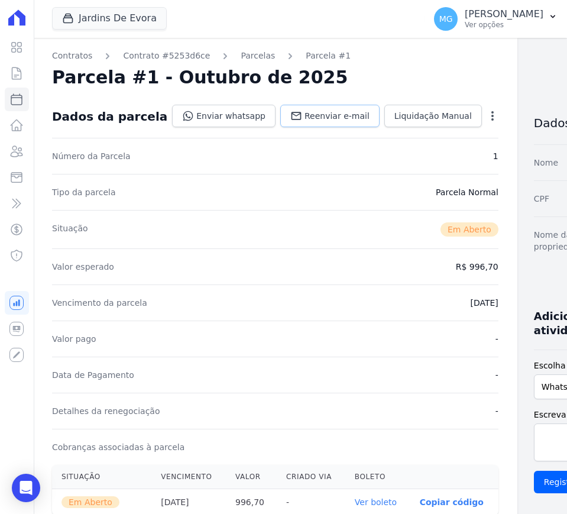
click at [304, 118] on span "Reenviar e-mail" at bounding box center [336, 116] width 65 height 12
drag, startPoint x: 306, startPoint y: 161, endPoint x: 411, endPoint y: 163, distance: 104.6
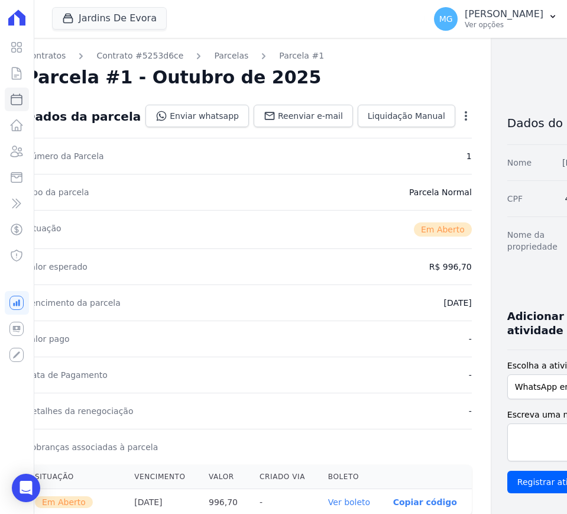
drag, startPoint x: 331, startPoint y: 171, endPoint x: 522, endPoint y: 190, distance: 191.9
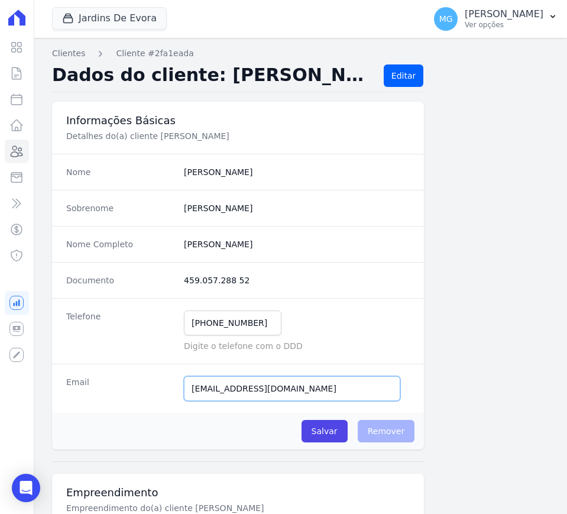
click at [253, 391] on input "[EMAIL_ADDRESS][DOMAIN_NAME]" at bounding box center [292, 388] width 216 height 25
